Goal: Transaction & Acquisition: Purchase product/service

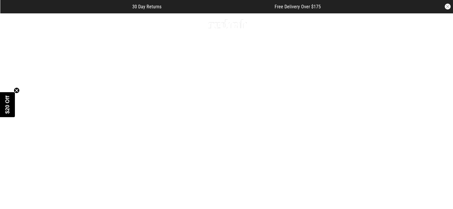
click at [398, 24] on span "button" at bounding box center [399, 23] width 6 height 7
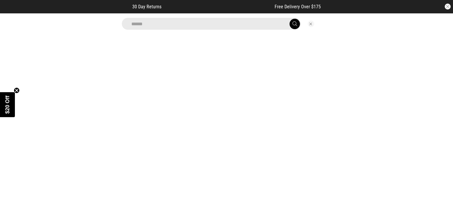
type input "******"
click at [289, 19] on button "submit" at bounding box center [294, 24] width 10 height 10
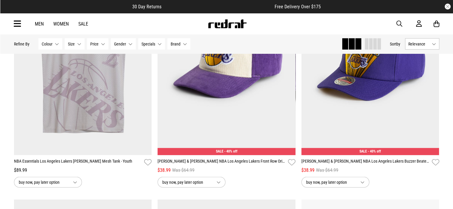
scroll to position [1559, 0]
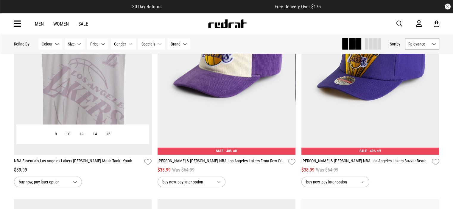
click at [87, 164] on link "NBA Essentials Los Angeles Lakers [PERSON_NAME] Mesh Tank - Youth" at bounding box center [78, 162] width 128 height 9
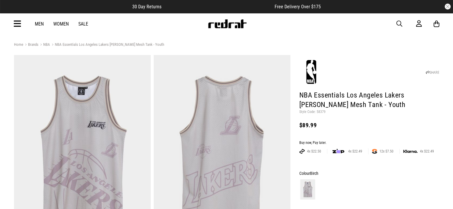
click at [329, 104] on h1 "NBA Essentials Los Angeles Lakers [PERSON_NAME] Mesh Tank - Youth" at bounding box center [369, 100] width 140 height 19
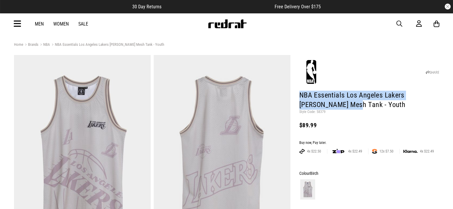
drag, startPoint x: 330, startPoint y: 104, endPoint x: 292, endPoint y: 94, distance: 39.8
click at [292, 94] on div "SHARE NBA Essentials Los Angeles Lakers [PERSON_NAME] Tank - Youth Style Code: …" at bounding box center [364, 209] width 149 height 308
copy h1 "NBA Essentials Los Angeles Lakers [PERSON_NAME]"
